Goal: Use online tool/utility: Utilize a website feature to perform a specific function

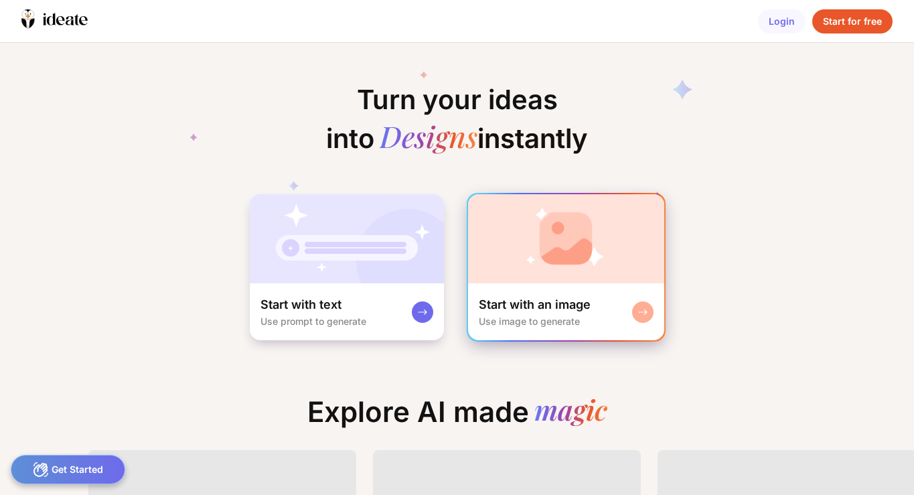
click at [509, 271] on img at bounding box center [566, 238] width 196 height 89
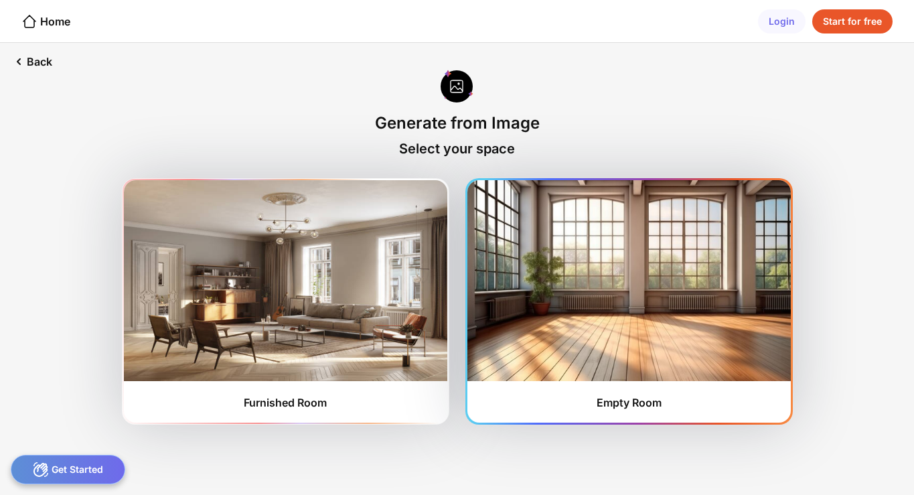
click at [613, 347] on img at bounding box center [628, 280] width 323 height 201
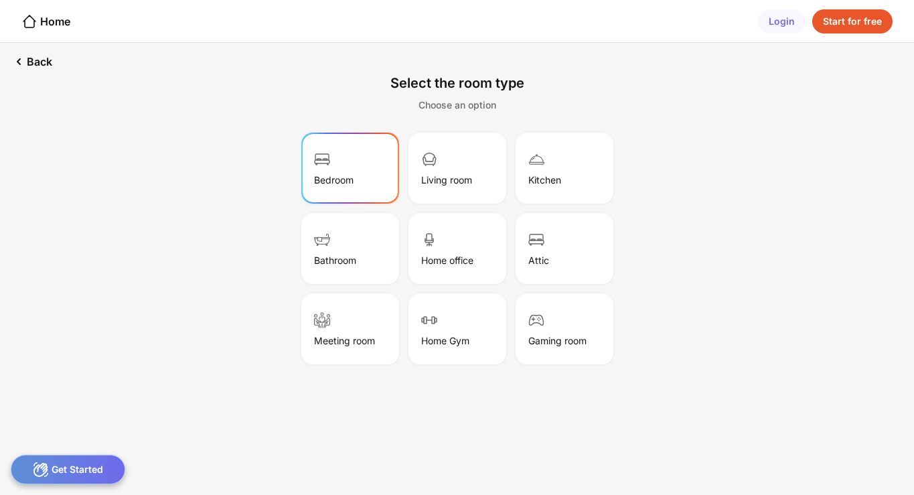
click at [351, 194] on div "Bedroom" at bounding box center [350, 168] width 94 height 67
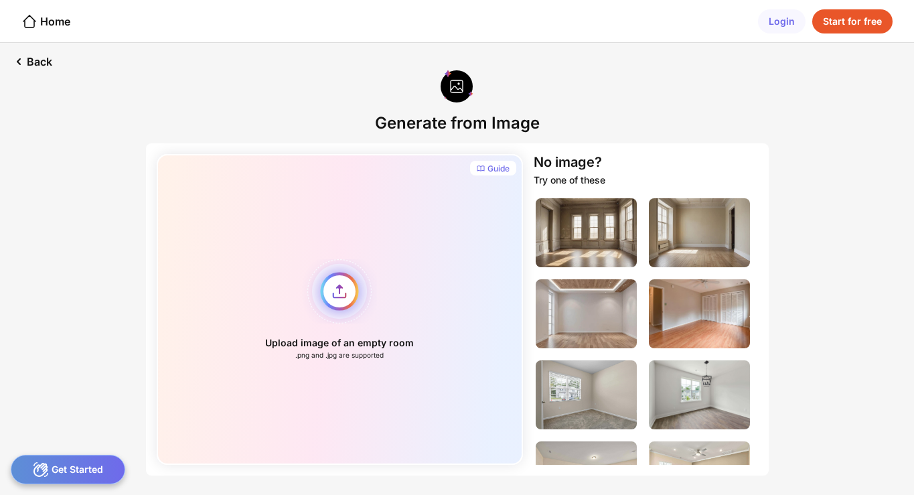
click at [342, 301] on div "Upload image of an empty room .png and .jpg are supported" at bounding box center [340, 309] width 367 height 311
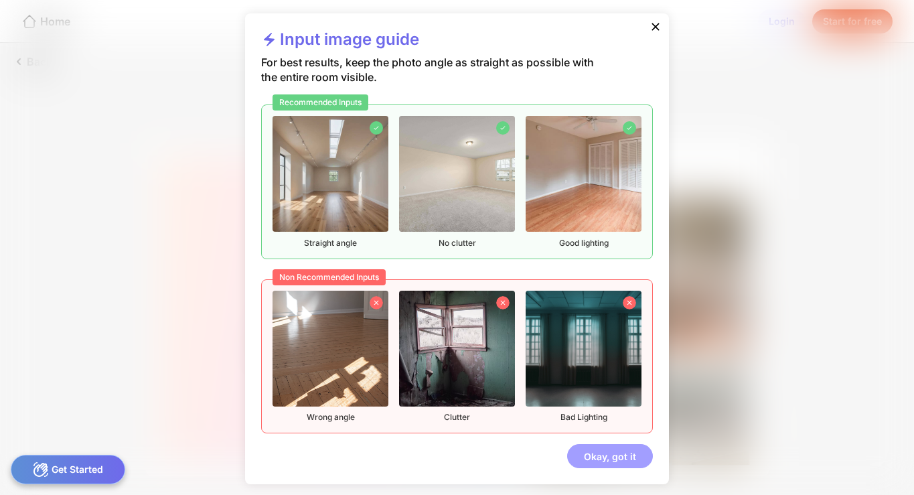
click at [626, 460] on div "Okay, got it" at bounding box center [610, 456] width 86 height 24
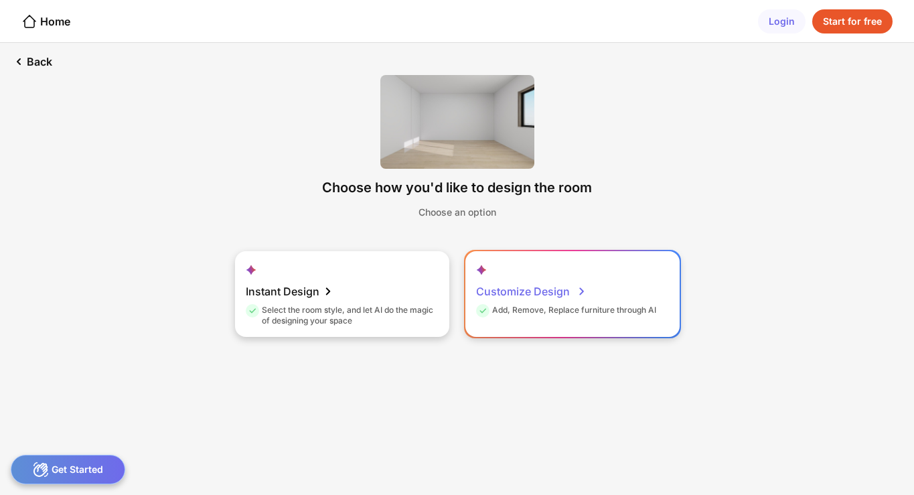
click at [522, 335] on div "Customize Design Add, Remove, Replace furniture through AI" at bounding box center [572, 294] width 214 height 86
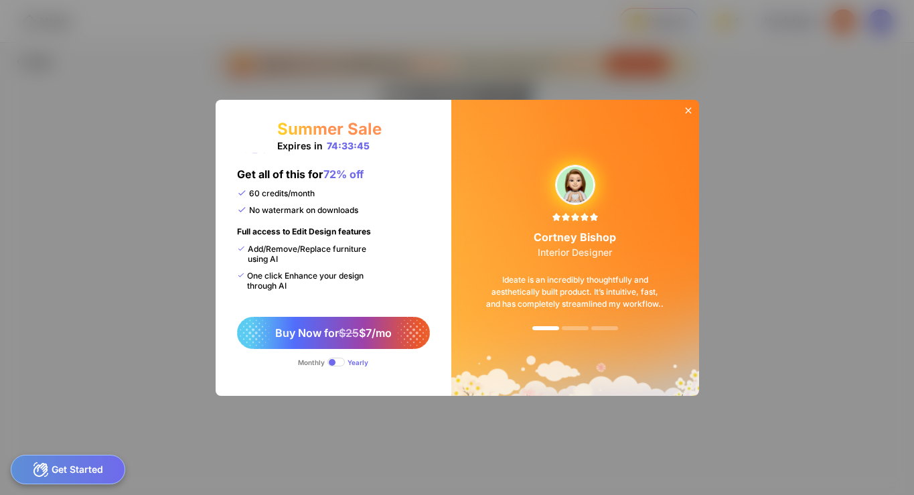
click at [535, 301] on div "[PERSON_NAME] Interior Designer Ideate is an incredibly thoughtfully and aesthe…" at bounding box center [575, 247] width 214 height 259
click at [688, 107] on icon at bounding box center [688, 110] width 11 height 11
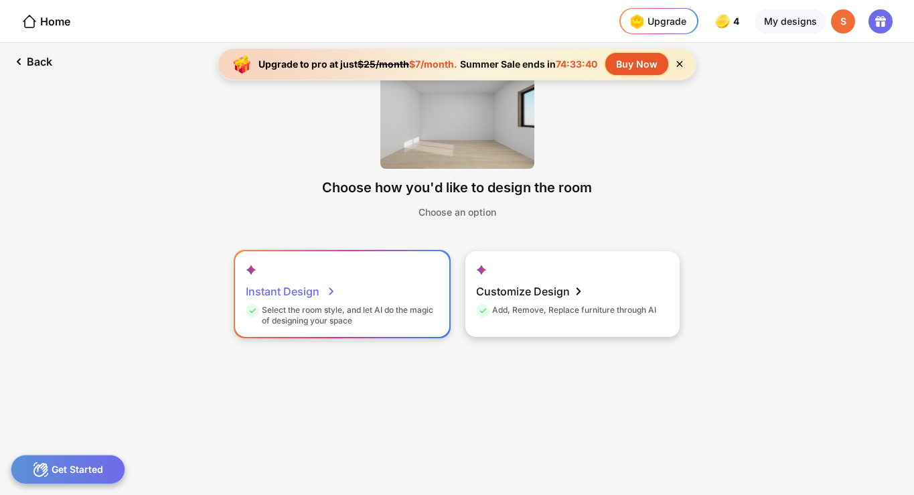
click at [340, 309] on div "Select the room style, and let AI do the magic of designing your space" at bounding box center [341, 315] width 190 height 21
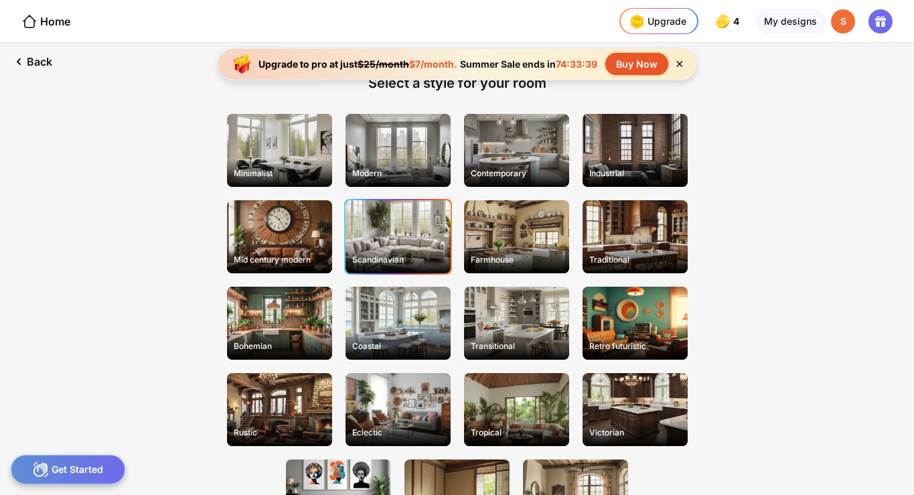
click at [362, 257] on div "Scandinavian" at bounding box center [398, 259] width 102 height 21
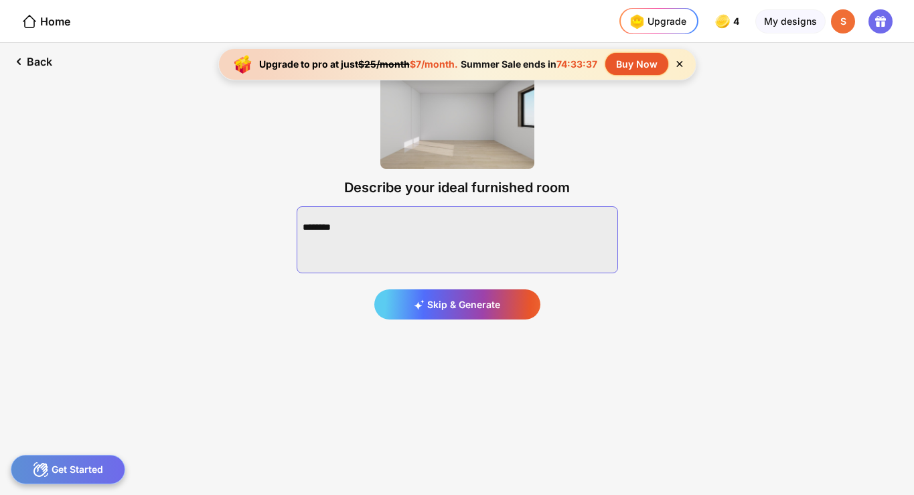
click at [413, 249] on textarea at bounding box center [457, 239] width 321 height 67
paste textarea "**********"
type textarea "**********"
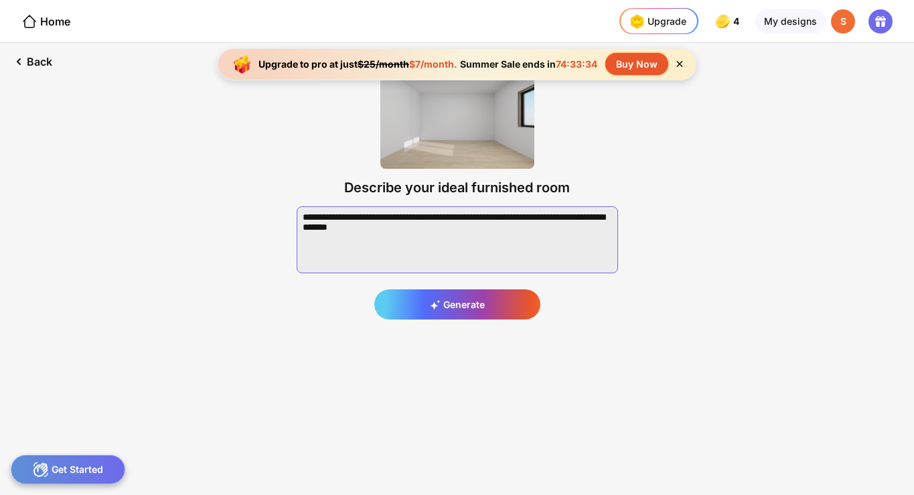
drag, startPoint x: 460, startPoint y: 242, endPoint x: 301, endPoint y: 216, distance: 160.9
click at [301, 216] on textarea at bounding box center [457, 239] width 321 height 67
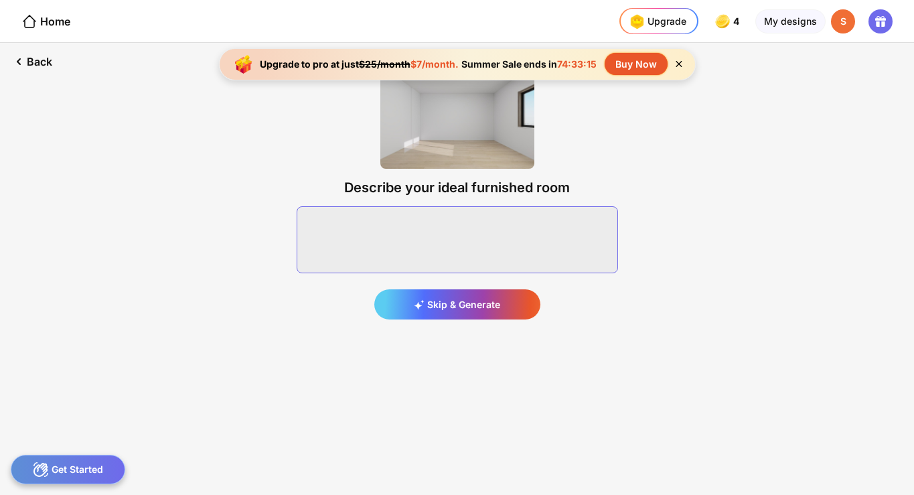
click at [382, 234] on textarea at bounding box center [457, 239] width 321 height 67
paste textarea "**********"
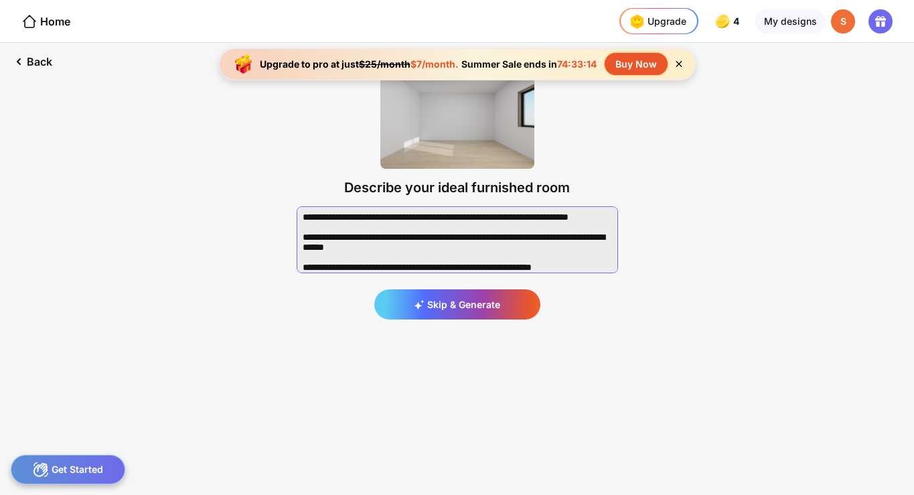
scroll to position [88, 0]
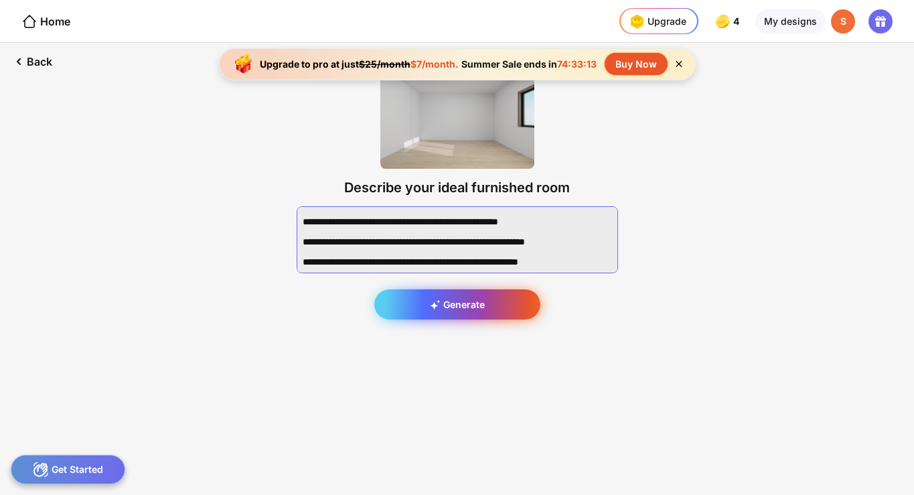
type textarea "**********"
click at [434, 304] on icon at bounding box center [434, 305] width 8 height 8
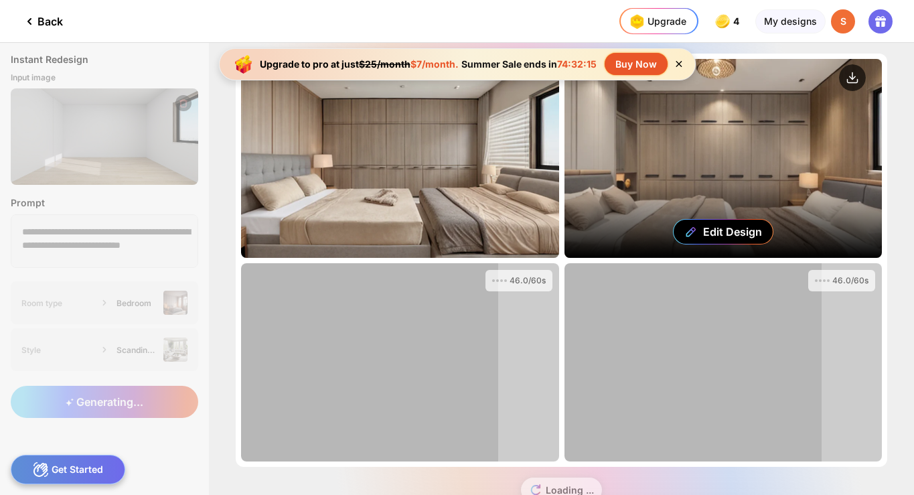
scroll to position [38, 0]
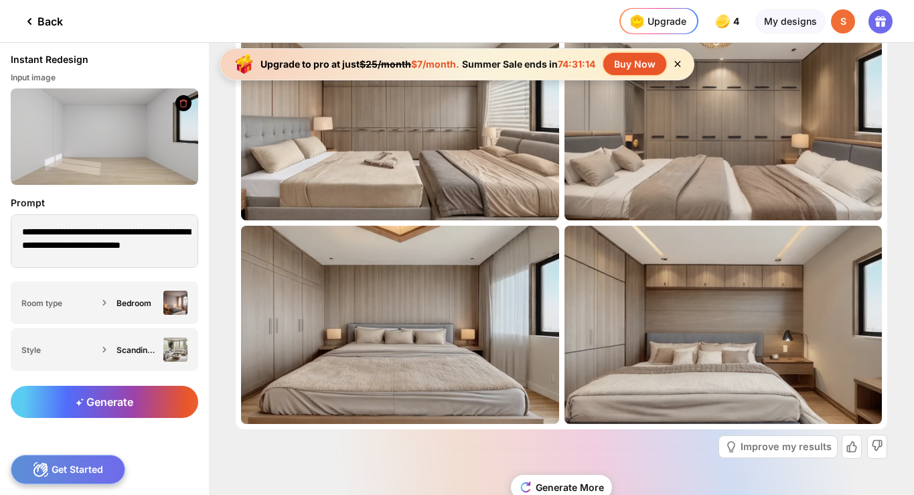
click at [676, 66] on icon at bounding box center [677, 63] width 11 height 11
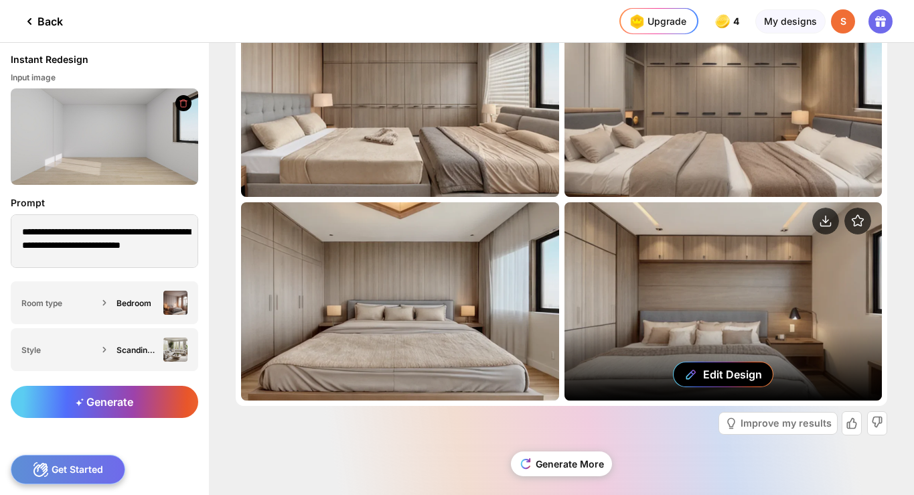
scroll to position [72, 0]
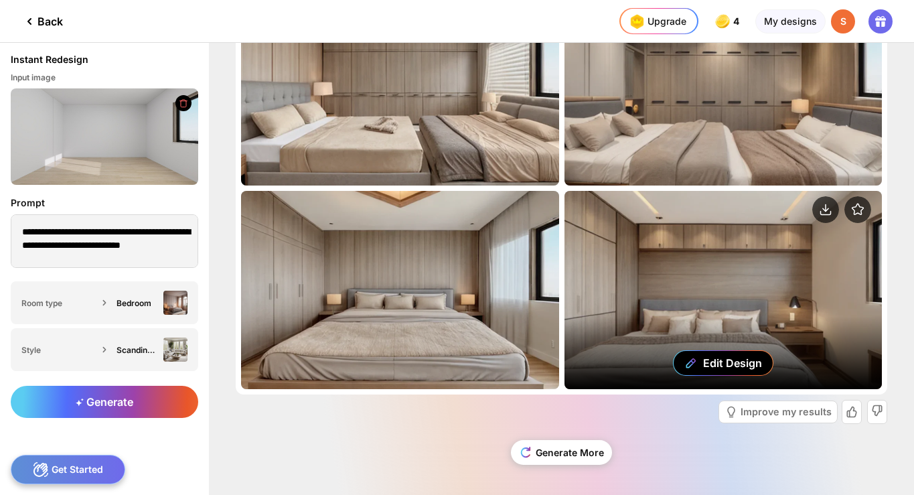
click at [641, 282] on div "Edit Design" at bounding box center [724, 290] width 318 height 199
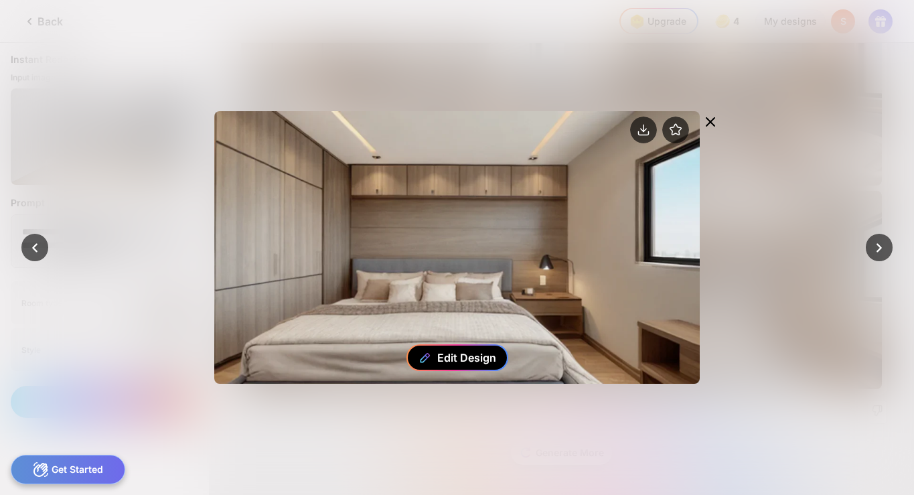
click at [477, 358] on div "Edit Design" at bounding box center [466, 357] width 59 height 13
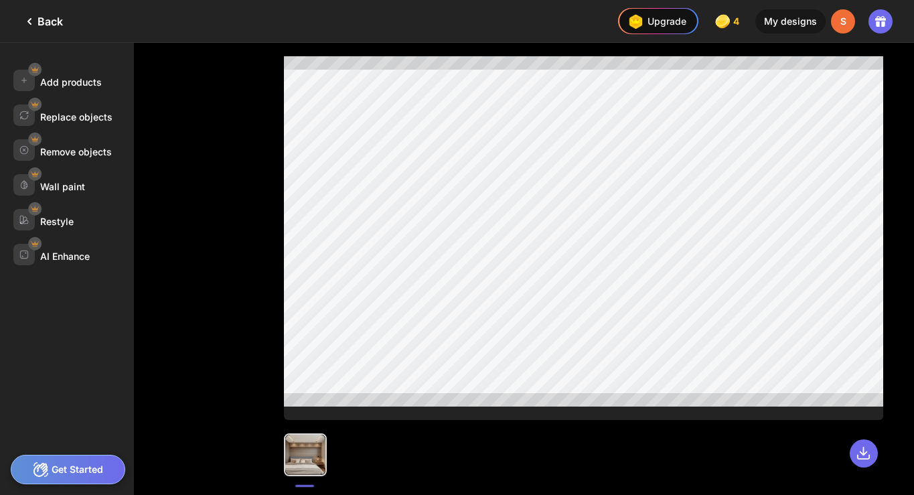
click at [425, 461] on div at bounding box center [583, 448] width 599 height 56
click at [82, 88] on div "Add products" at bounding box center [73, 80] width 121 height 21
